Goal: Information Seeking & Learning: Learn about a topic

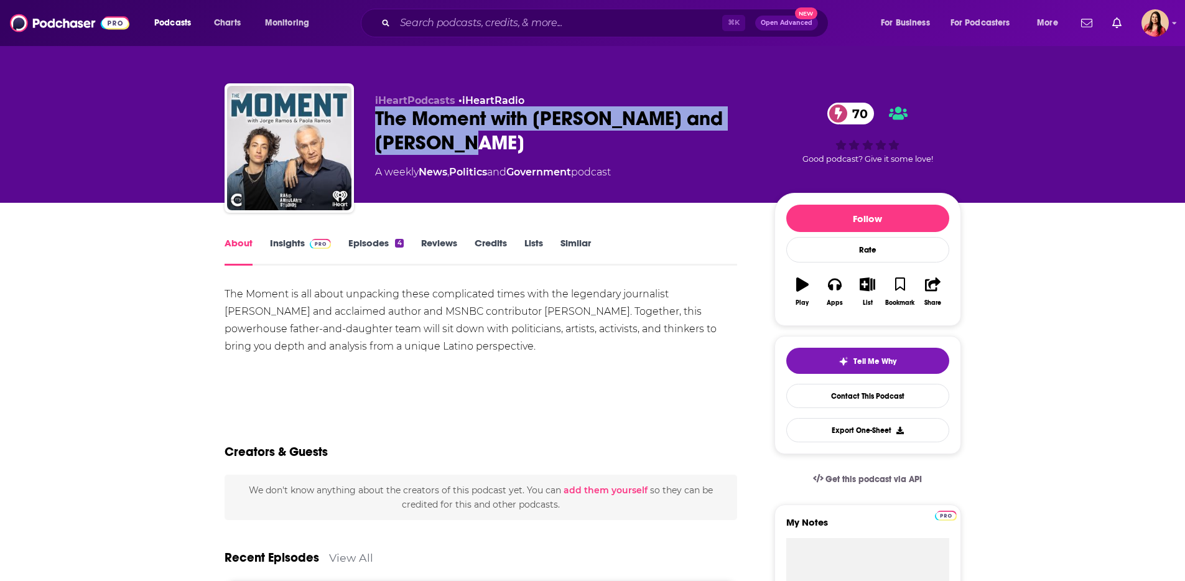
drag, startPoint x: 374, startPoint y: 114, endPoint x: 499, endPoint y: 136, distance: 126.9
click at [499, 136] on div "The Moment with [PERSON_NAME] and [PERSON_NAME] 70" at bounding box center [564, 130] width 379 height 49
copy h1 "The Moment with [PERSON_NAME] and [PERSON_NAME]"
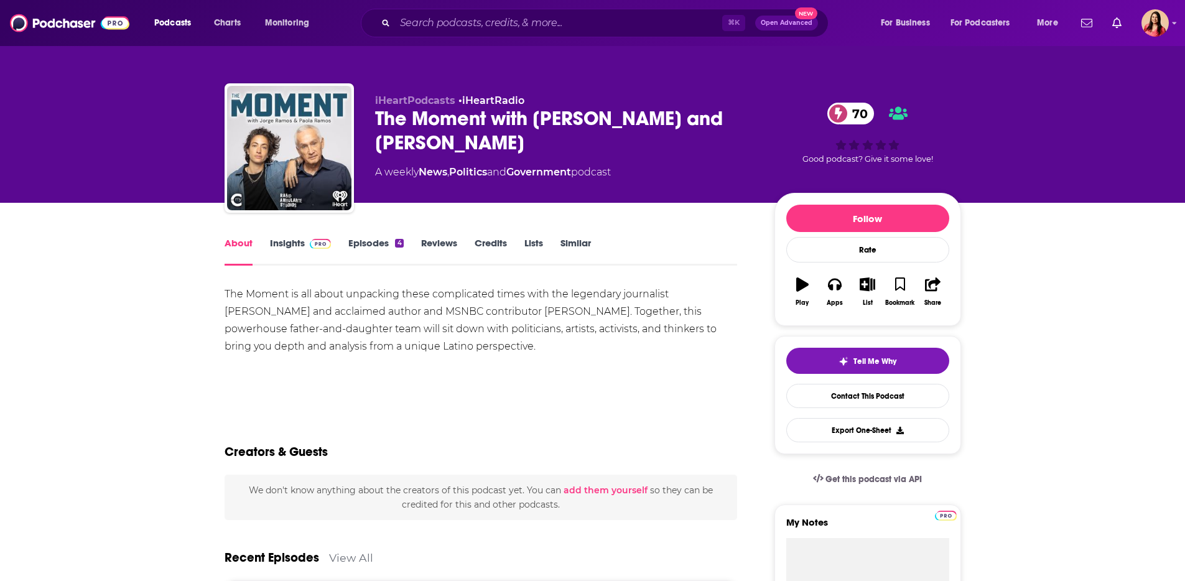
click at [276, 241] on link "Insights" at bounding box center [301, 251] width 62 height 29
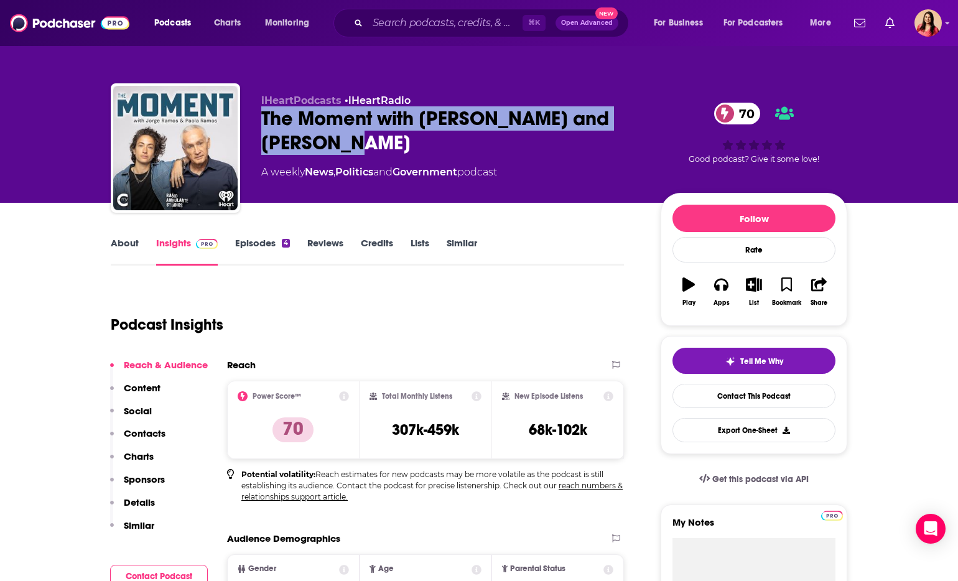
drag, startPoint x: 264, startPoint y: 116, endPoint x: 468, endPoint y: 148, distance: 207.1
click at [468, 148] on div "The Moment with [PERSON_NAME] and [PERSON_NAME] 70" at bounding box center [450, 130] width 379 height 49
copy h2 "The Moment with [PERSON_NAME] and [PERSON_NAME]"
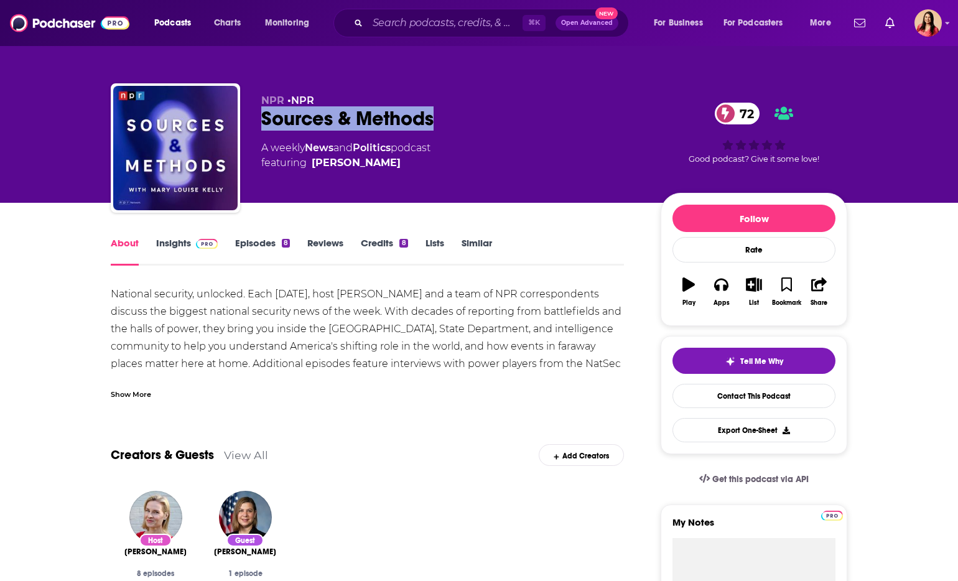
drag, startPoint x: 259, startPoint y: 115, endPoint x: 469, endPoint y: 118, distance: 210.2
click at [469, 118] on div "NPR • NPR Sources & Methods 72 A weekly News and Politics podcast featuring Mar…" at bounding box center [479, 150] width 736 height 134
copy h1 "Sources & Methods"
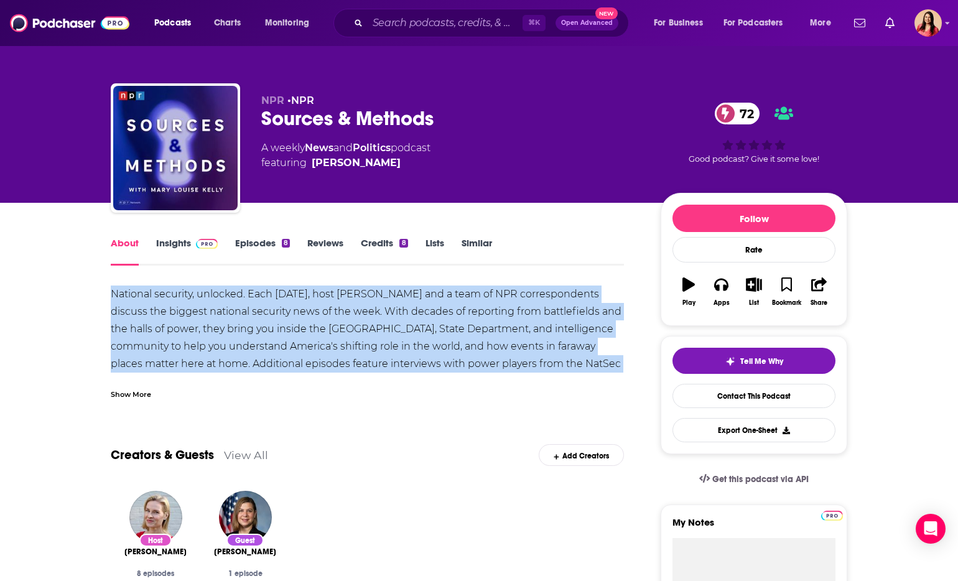
drag, startPoint x: 103, startPoint y: 279, endPoint x: 367, endPoint y: 326, distance: 268.5
drag, startPoint x: 291, startPoint y: 98, endPoint x: 462, endPoint y: 119, distance: 172.3
click at [462, 119] on div "NPR • NPR Sources & Methods 72 A weekly News and Politics podcast featuring Mar…" at bounding box center [450, 144] width 379 height 99
copy div "NPR Sources & Methods"
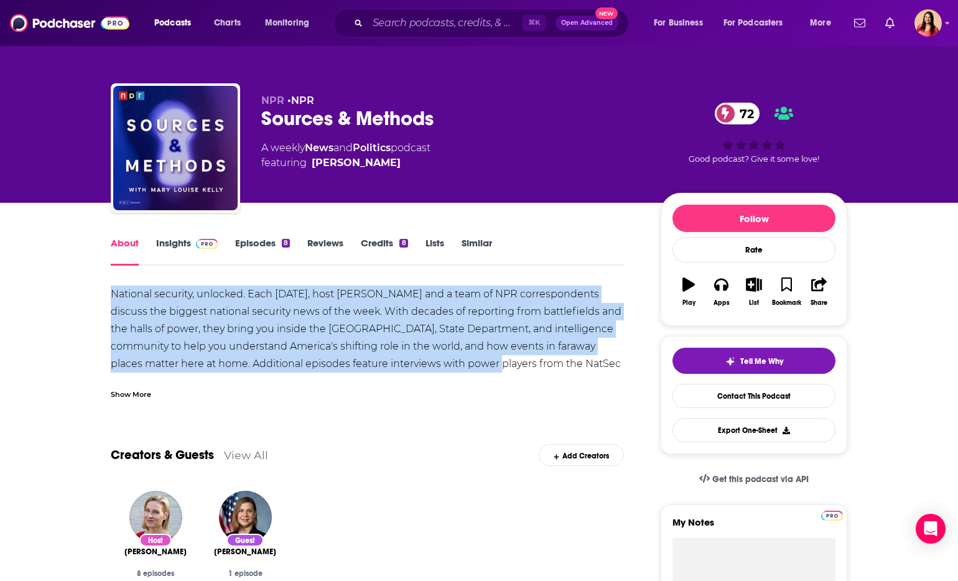
click at [175, 247] on link "Insights" at bounding box center [187, 251] width 62 height 29
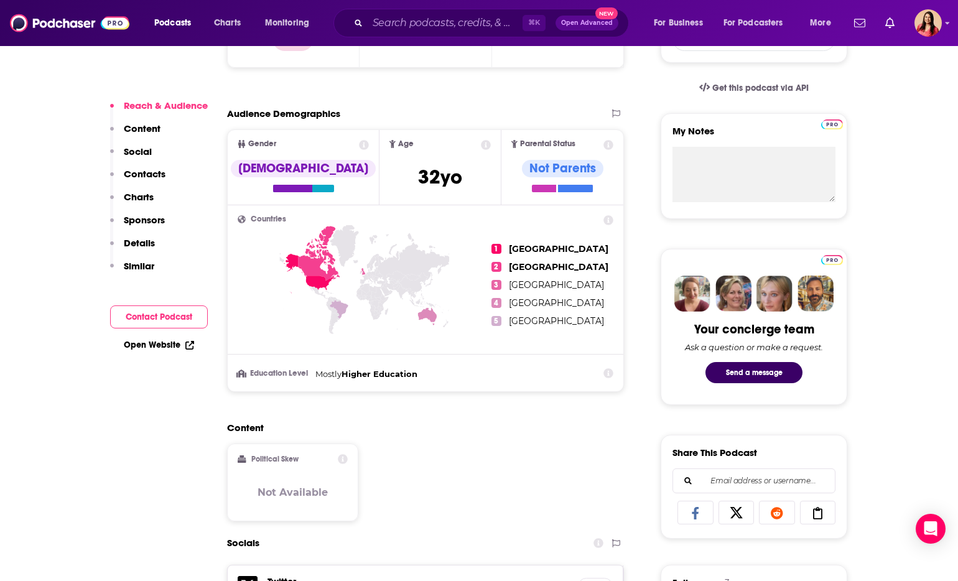
scroll to position [392, 0]
